Goal: Information Seeking & Learning: Learn about a topic

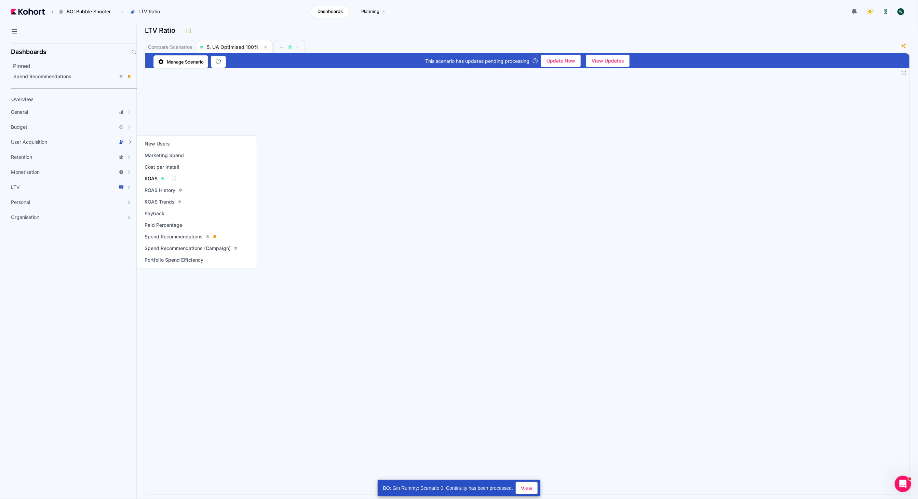
click at [148, 179] on span "ROAS" at bounding box center [151, 178] width 13 height 7
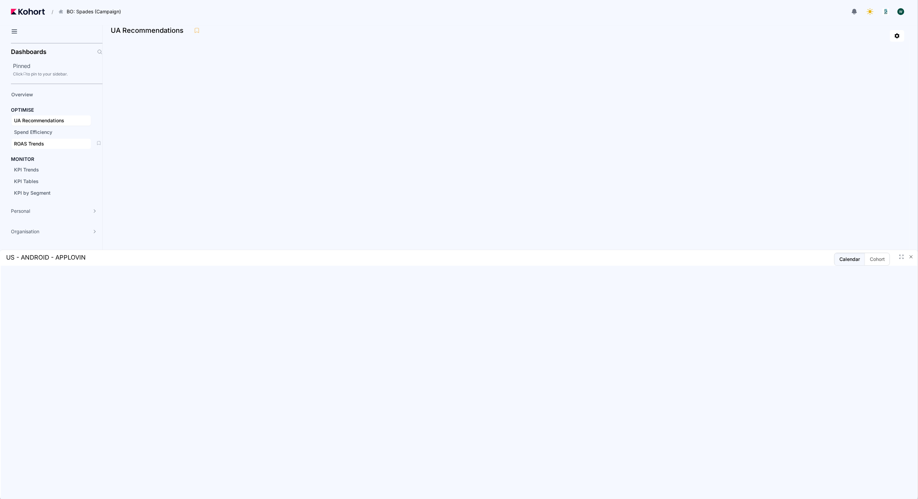
click at [33, 142] on span "ROAS Trends" at bounding box center [29, 144] width 30 height 6
click at [397, 36] on div at bounding box center [510, 36] width 788 height 12
click at [402, 35] on div at bounding box center [510, 36] width 788 height 12
click at [267, 22] on header "/ BO: Spades (Campaign) Go to products list BO: Backgammon BO: Bubble Shooter B…" at bounding box center [459, 12] width 918 height 25
click at [266, 13] on div at bounding box center [546, 12] width 721 height 14
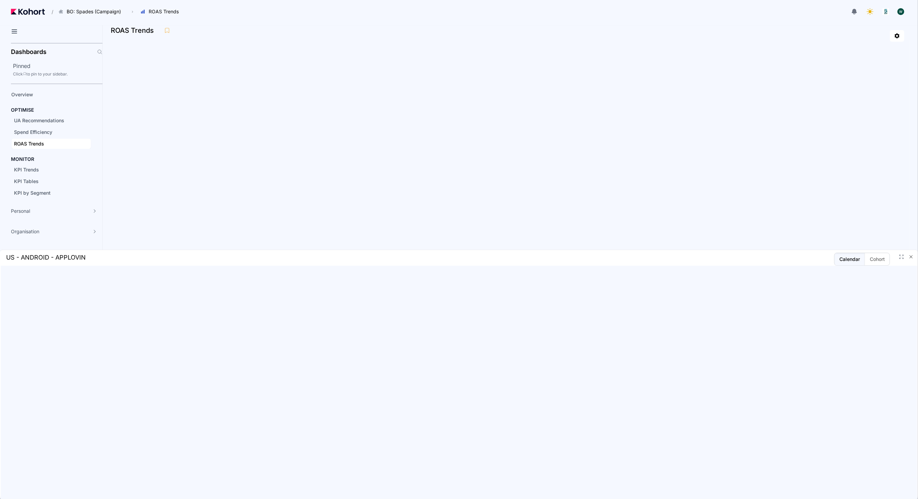
click at [911, 258] on icon "button" at bounding box center [910, 256] width 5 height 5
click at [46, 118] on span "UA Recommendations" at bounding box center [39, 121] width 50 height 6
